Goal: Transaction & Acquisition: Obtain resource

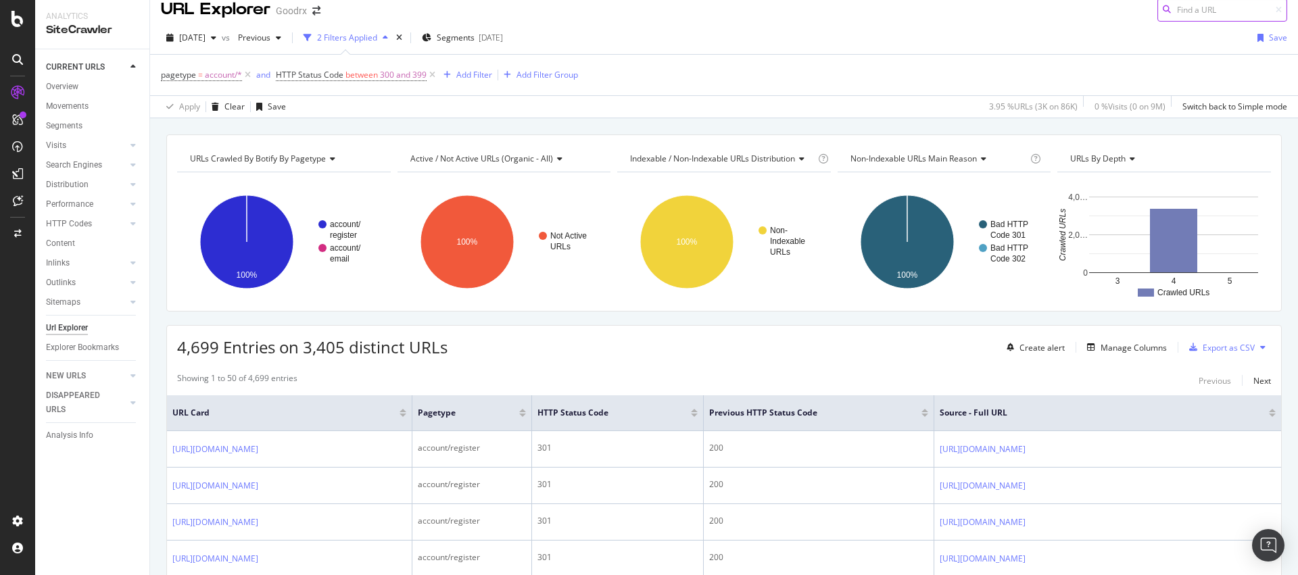
scroll to position [62, 0]
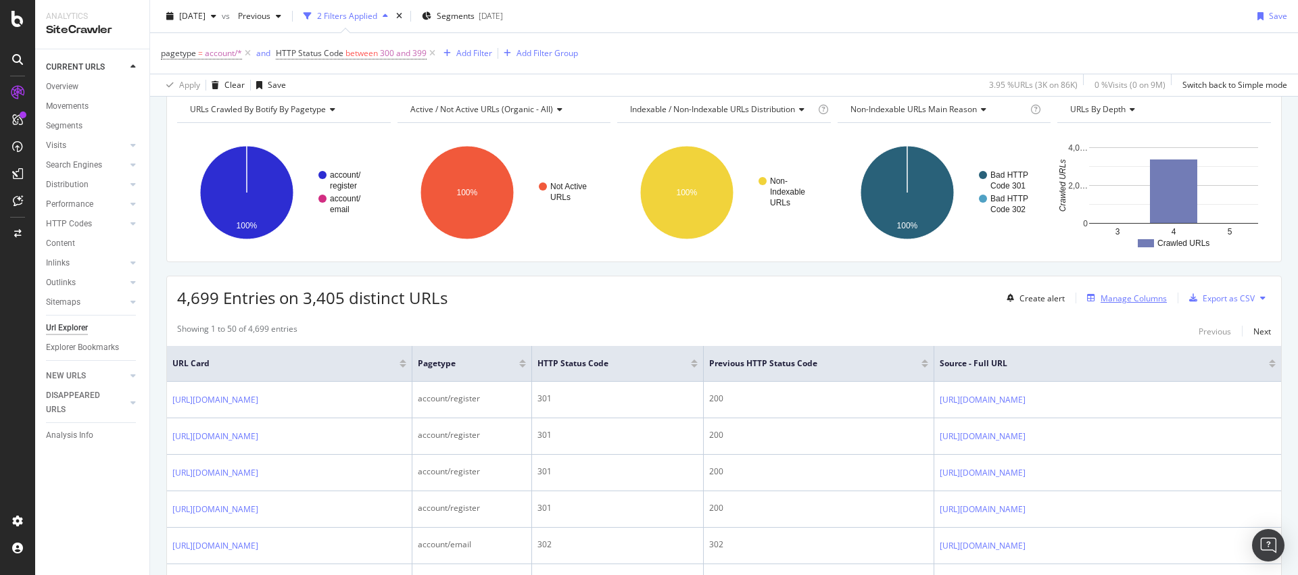
click at [1141, 299] on div "Manage Columns" at bounding box center [1133, 298] width 66 height 11
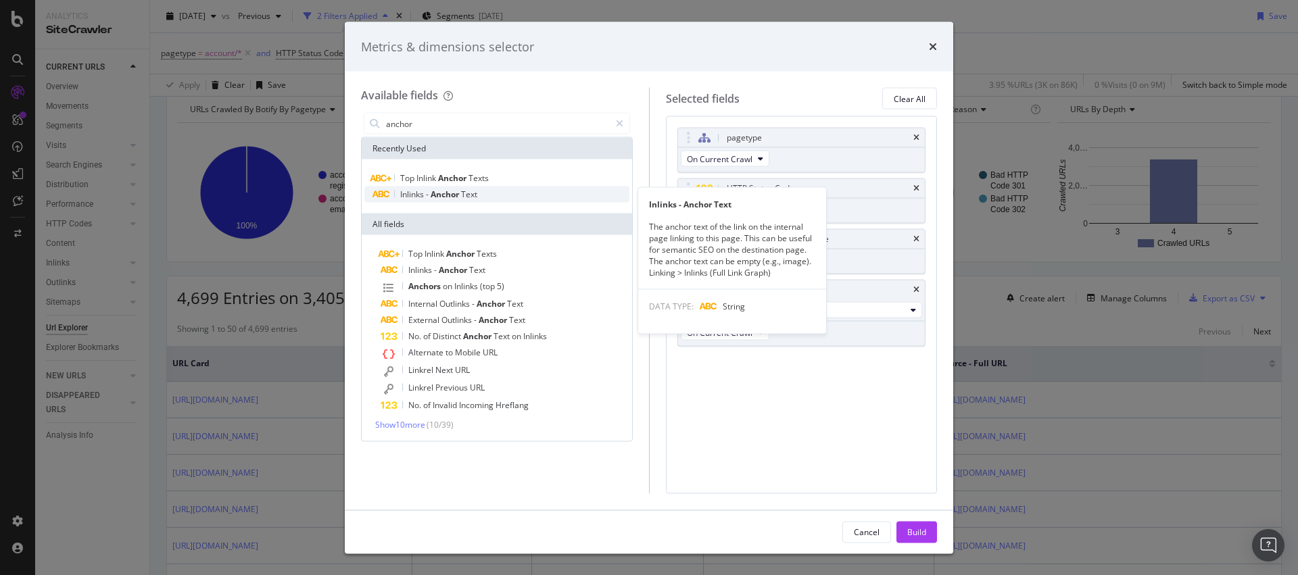
type input "anchor"
click at [468, 197] on span "Text" at bounding box center [469, 194] width 16 height 11
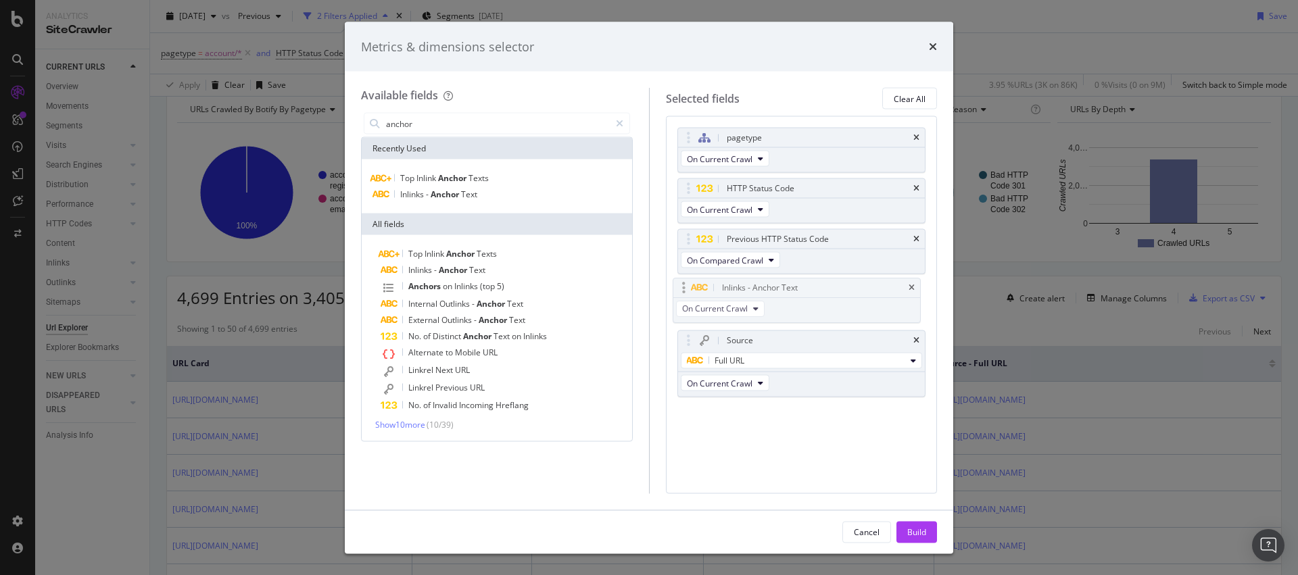
drag, startPoint x: 691, startPoint y: 362, endPoint x: 686, endPoint y: 288, distance: 74.5
click at [686, 288] on body "Analytics SiteCrawler CURRENT URLS Overview Movements Segments Visits Analysis …" at bounding box center [649, 287] width 1298 height 575
click at [912, 533] on div "Build" at bounding box center [916, 531] width 19 height 11
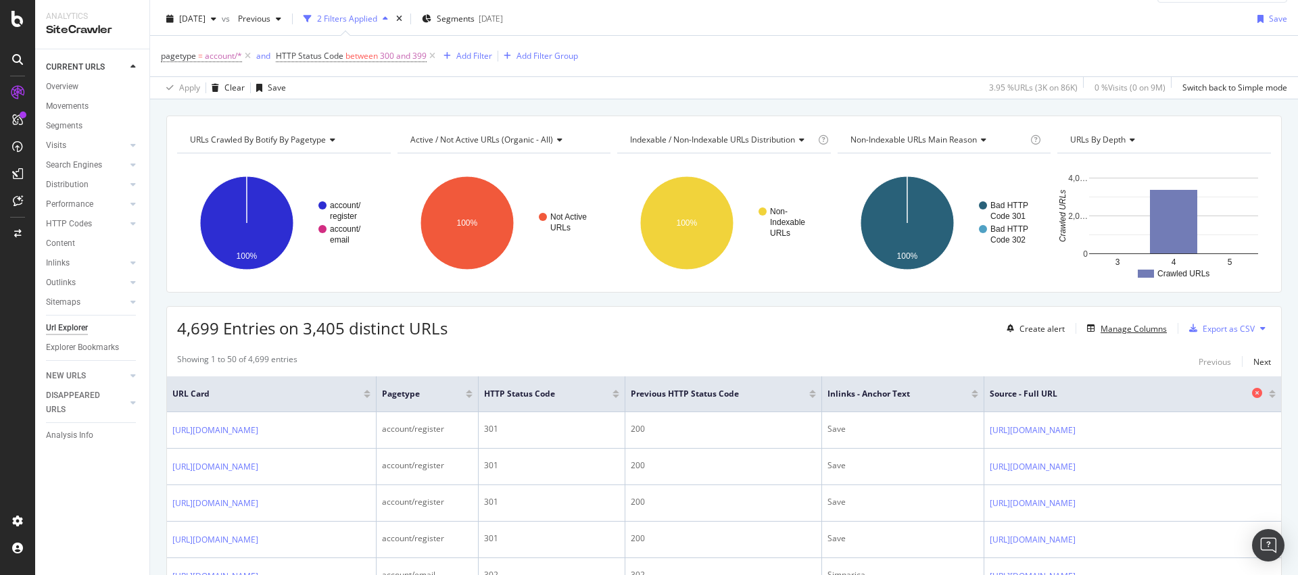
scroll to position [32, 0]
click at [1216, 328] on div "Export as CSV" at bounding box center [1228, 327] width 52 height 11
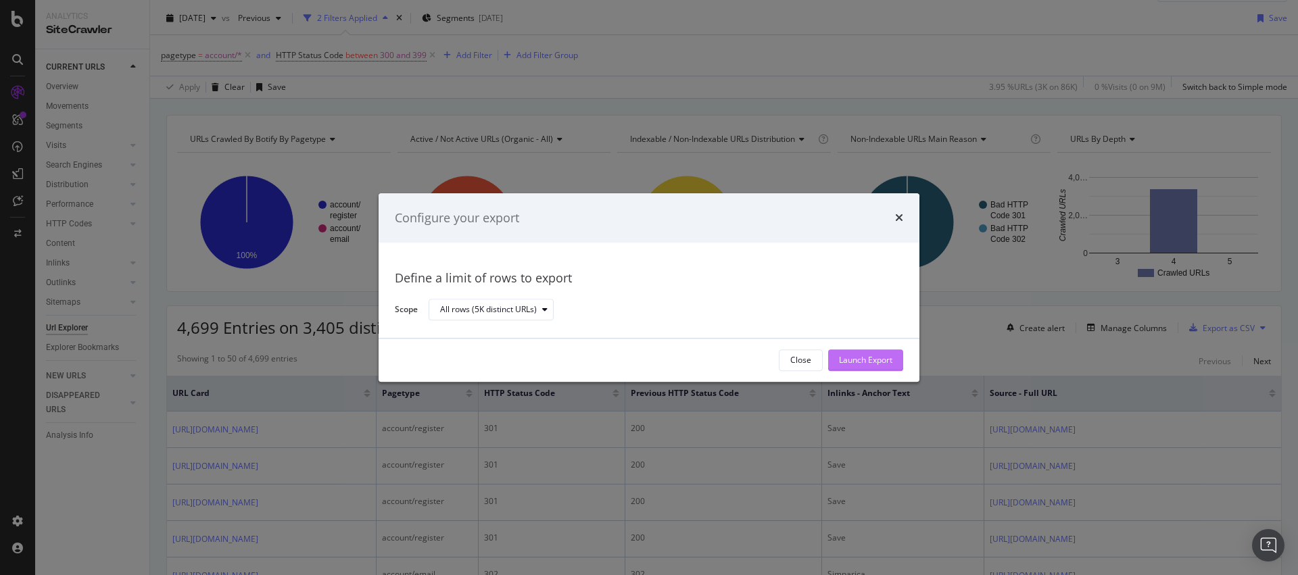
click at [867, 353] on div "Launch Export" at bounding box center [865, 360] width 53 height 20
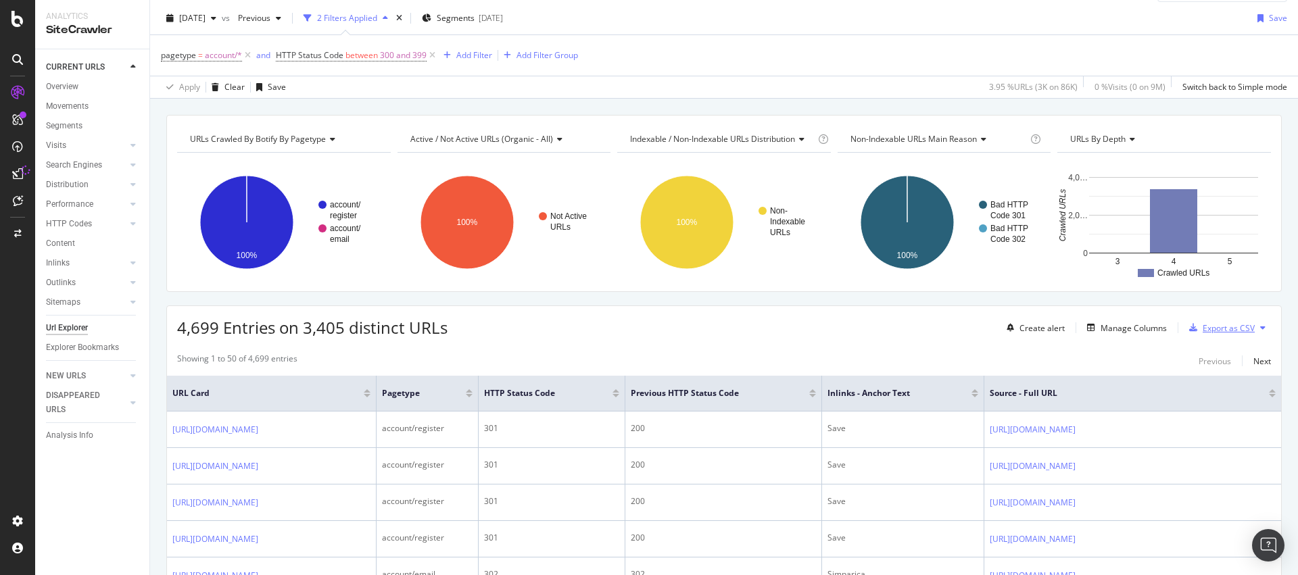
scroll to position [0, 0]
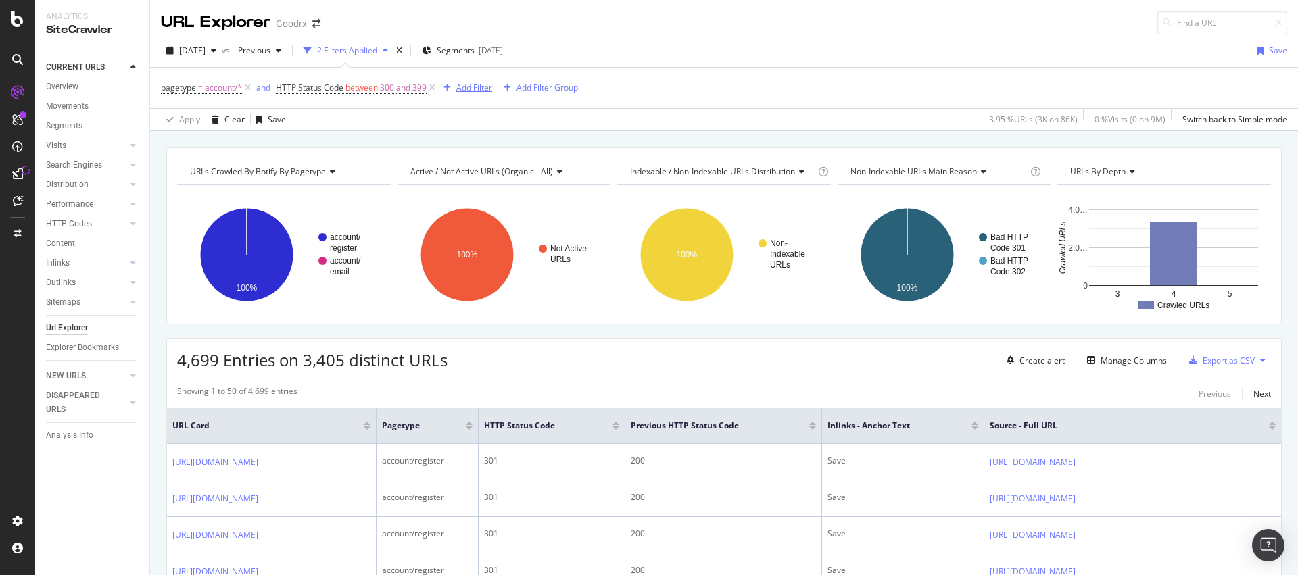
click at [474, 91] on div "Add Filter" at bounding box center [474, 87] width 36 height 11
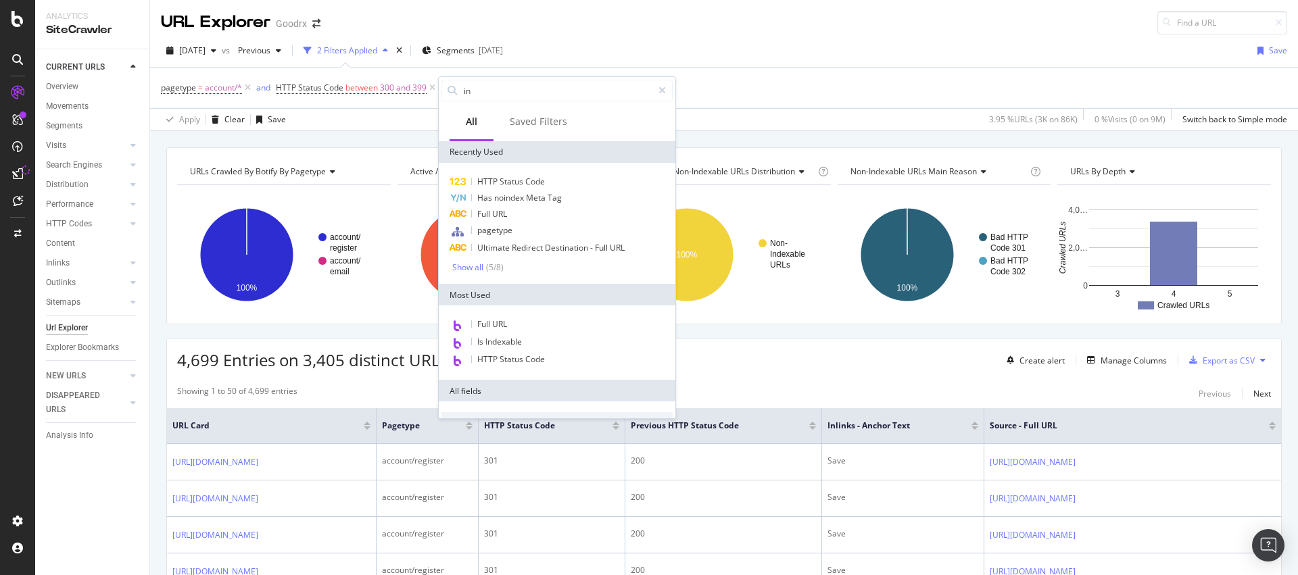
type input "i"
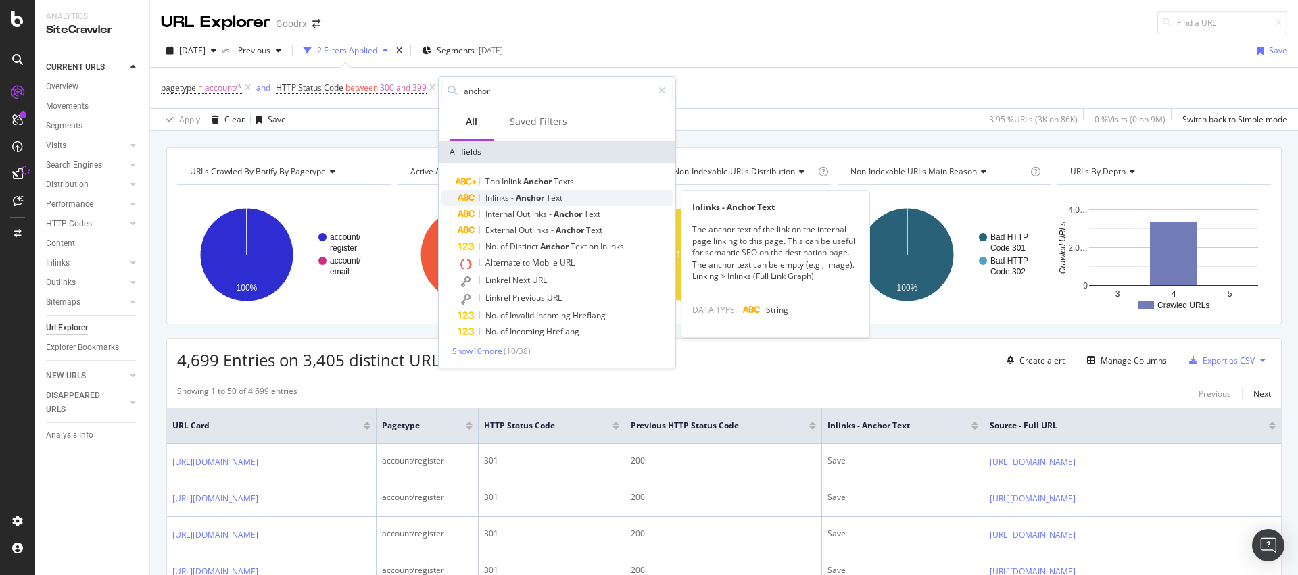
type input "anchor"
click at [539, 194] on span "Anchor" at bounding box center [531, 197] width 30 height 11
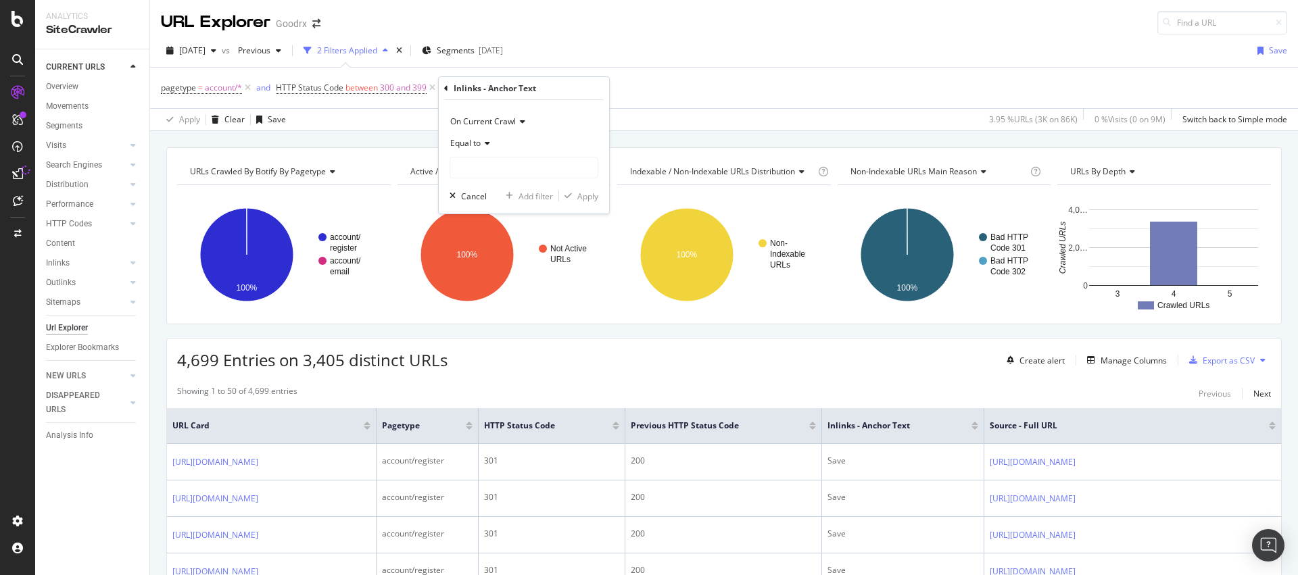
click at [484, 144] on icon at bounding box center [485, 143] width 9 height 8
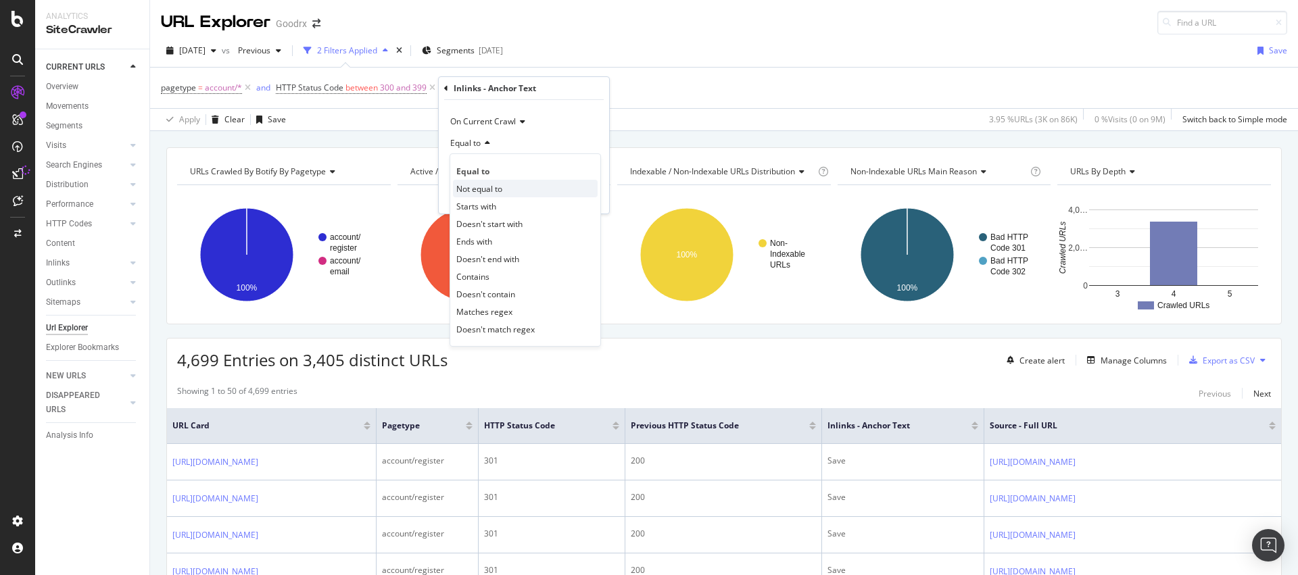
click at [485, 194] on span "Not equal to" at bounding box center [479, 188] width 46 height 11
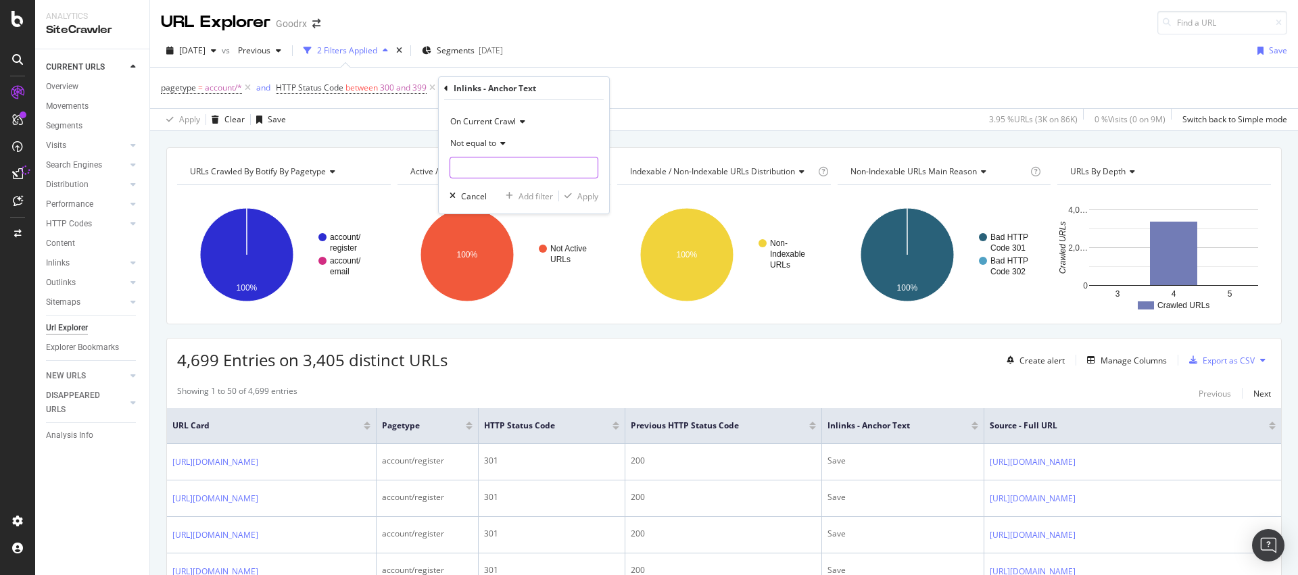
click at [506, 172] on input "text" at bounding box center [523, 168] width 147 height 22
type input "Save"
click at [585, 195] on div "Apply" at bounding box center [587, 196] width 21 height 11
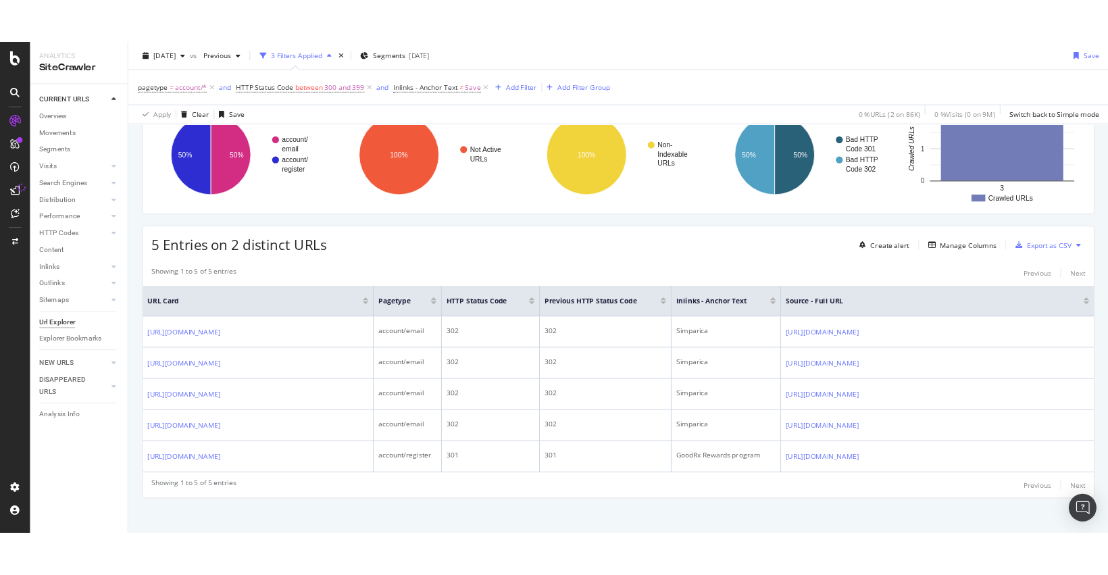
scroll to position [129, 0]
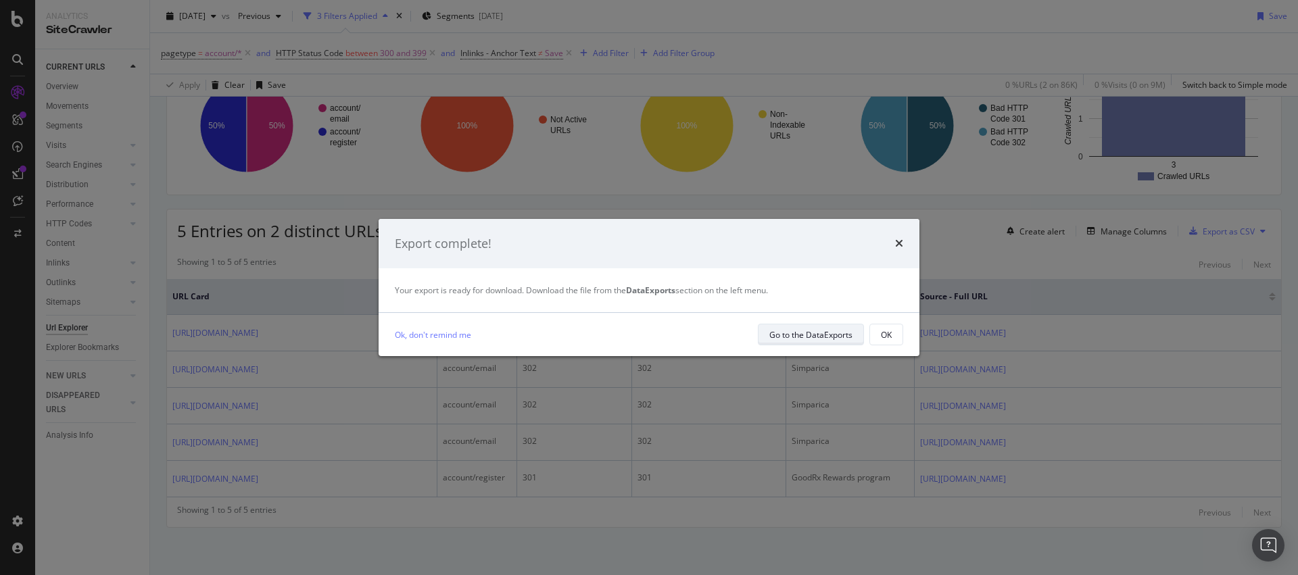
click at [788, 330] on div "Go to the DataExports" at bounding box center [810, 334] width 83 height 11
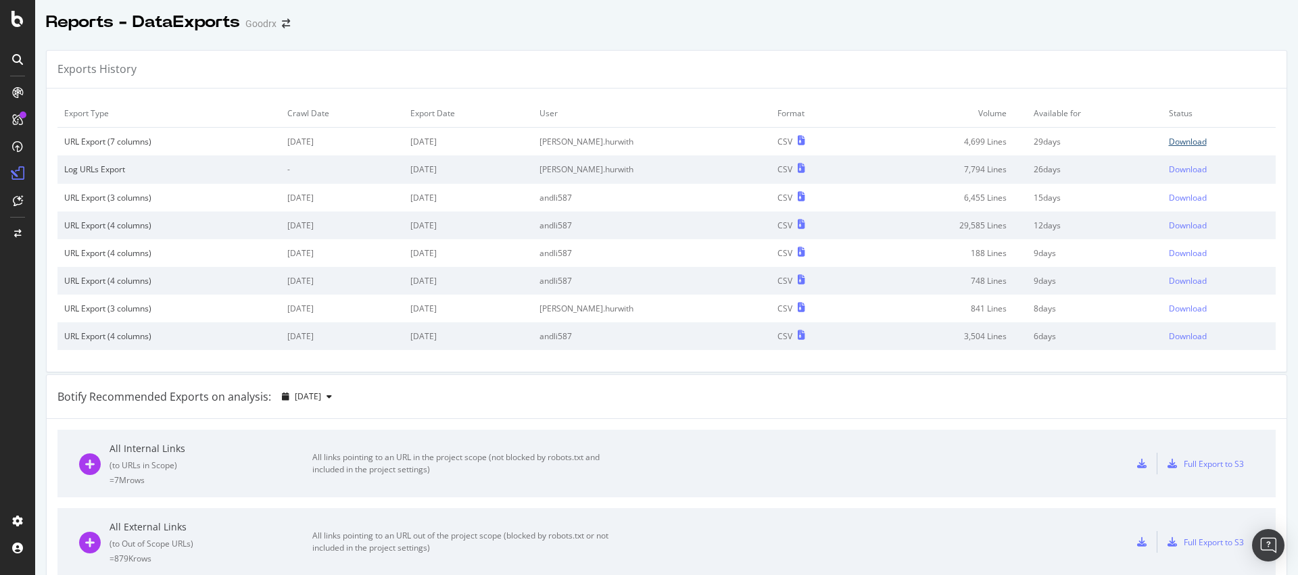
click at [1175, 140] on div "Download" at bounding box center [1188, 141] width 38 height 11
